Goal: Task Accomplishment & Management: Manage account settings

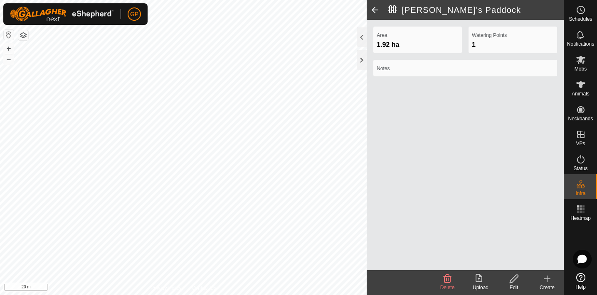
click at [374, 8] on span at bounding box center [374, 10] width 17 height 20
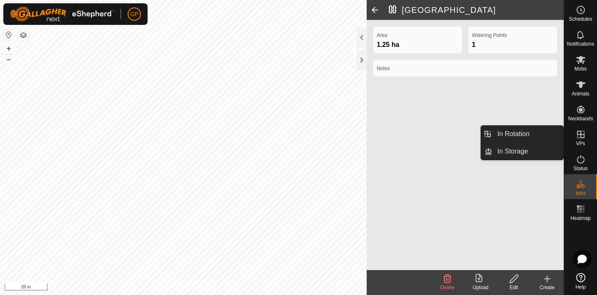
click at [586, 135] on es-virtualpaddocks-svg-icon at bounding box center [580, 134] width 15 height 13
click at [523, 137] on link "In Rotation" at bounding box center [527, 134] width 71 height 17
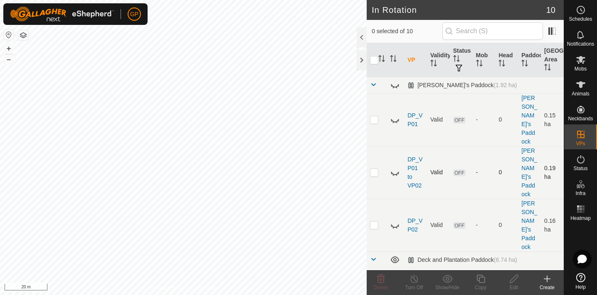
checkbox input "true"
click at [515, 288] on div "Edit" at bounding box center [513, 287] width 33 height 7
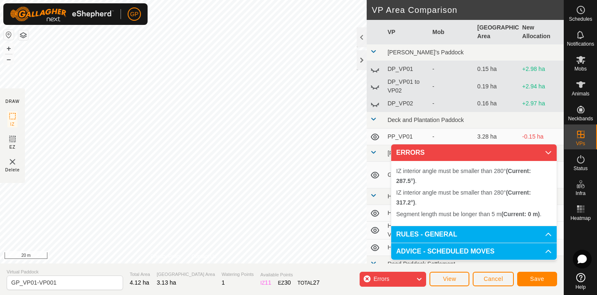
click at [326, 137] on div "IZ interior angle must be smaller than 280° (Current: 287.5°) . IZ interior ang…" at bounding box center [183, 132] width 366 height 264
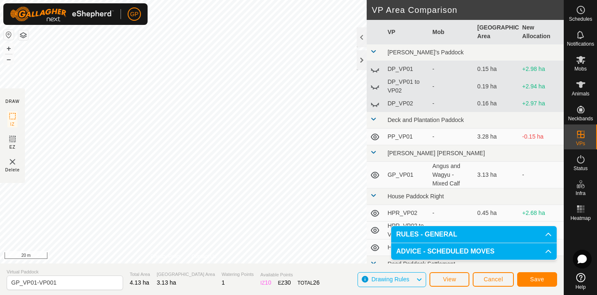
click at [532, 280] on span "Save" at bounding box center [537, 279] width 14 height 7
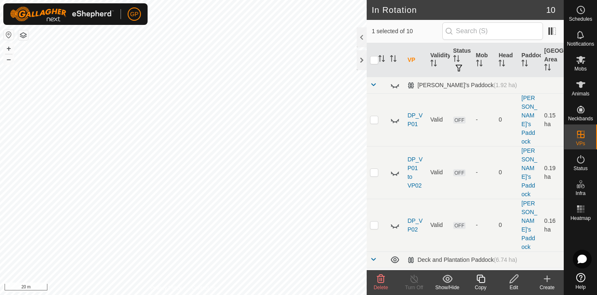
checkbox input "true"
checkbox input "false"
checkbox input "true"
